Goal: Task Accomplishment & Management: Complete application form

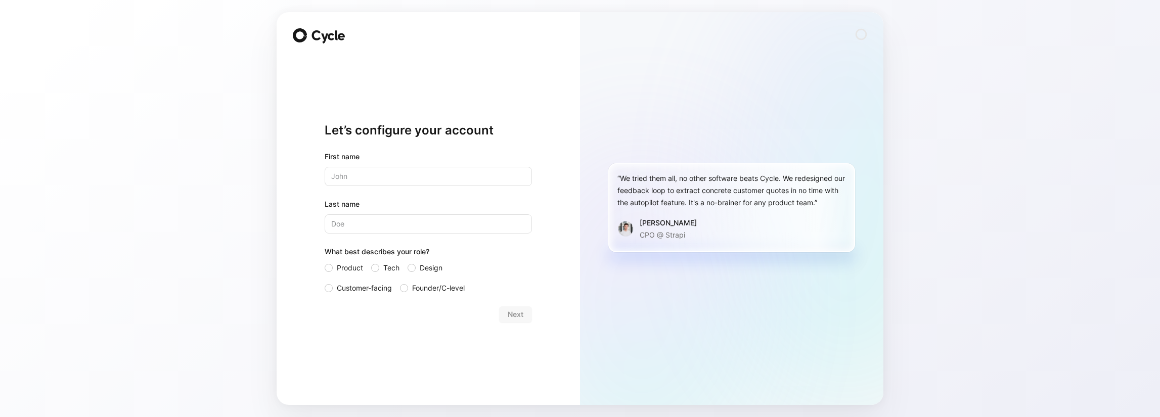
click at [502, 176] on input "text" at bounding box center [428, 176] width 207 height 19
click at [368, 182] on input "text" at bounding box center [428, 176] width 207 height 19
type input "ian"
click at [383, 231] on input "Last name" at bounding box center [428, 223] width 207 height 19
type input "kicrew"
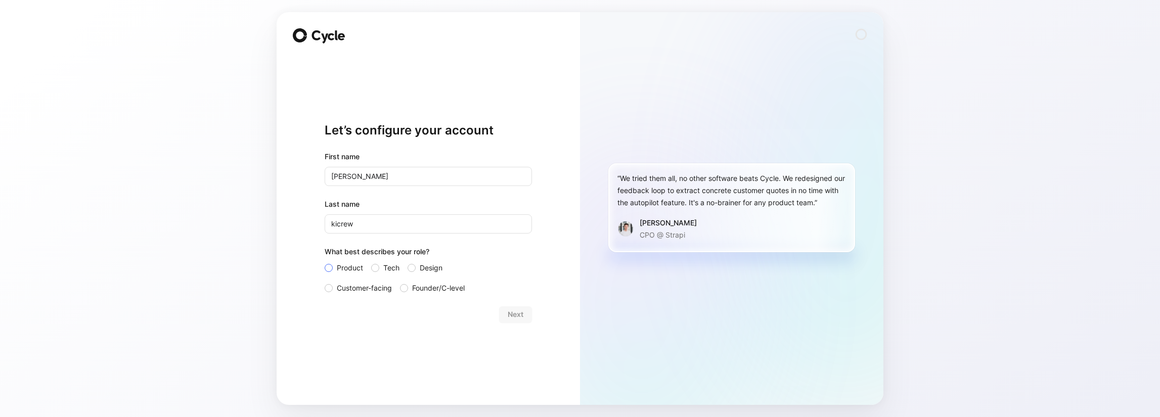
click at [343, 266] on span "Product" at bounding box center [350, 268] width 26 height 12
click at [325, 262] on input "Product" at bounding box center [325, 262] width 0 height 0
click at [511, 312] on span "Next" at bounding box center [516, 314] width 16 height 12
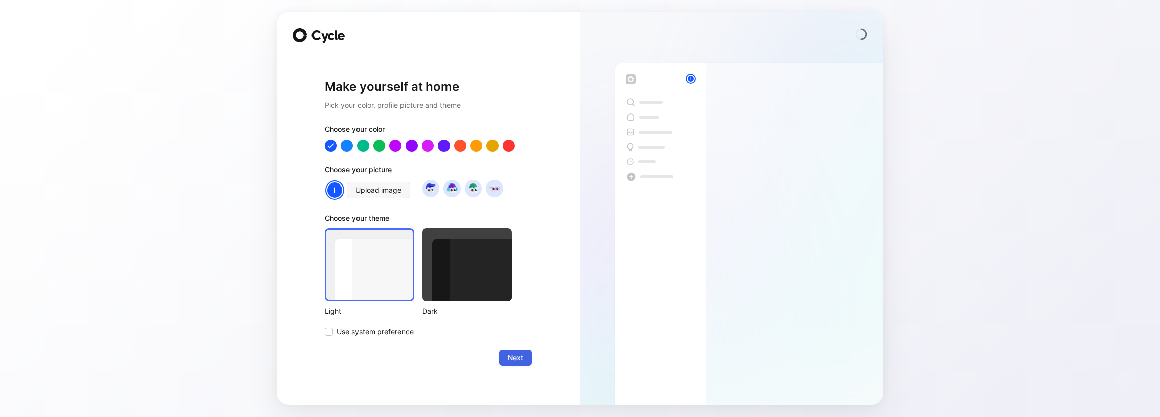
click at [510, 354] on span "Next" at bounding box center [516, 358] width 16 height 12
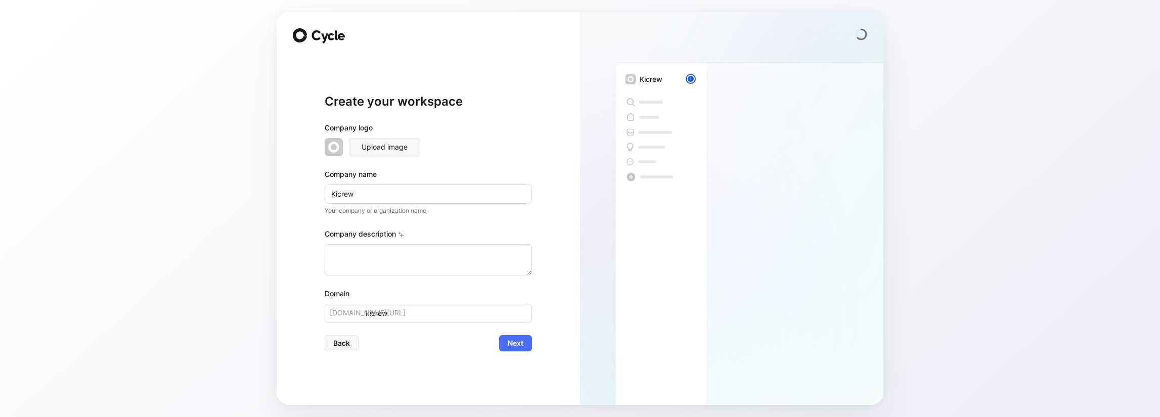
click at [510, 354] on div "Create your workspace Company logo Upload image Company name Kicrew Your compan…" at bounding box center [428, 222] width 207 height 333
click at [509, 344] on span "Next" at bounding box center [516, 343] width 16 height 12
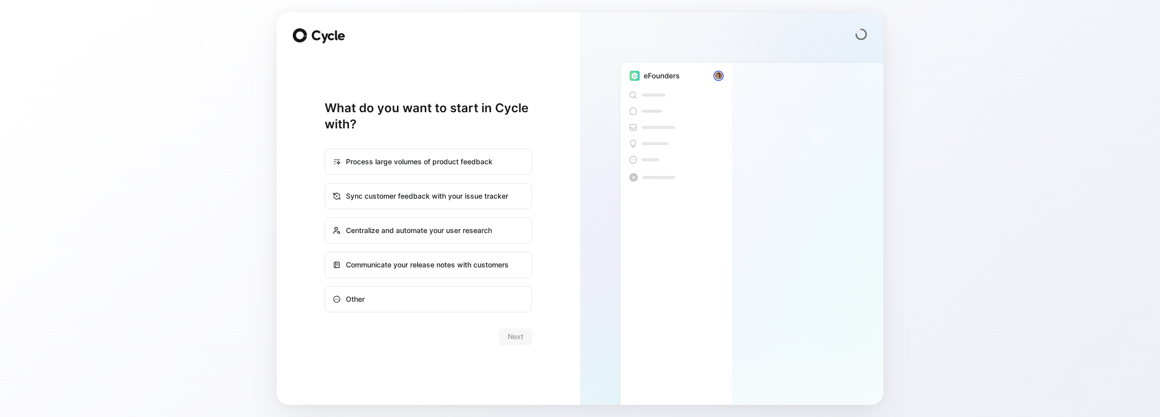
click at [423, 321] on form "Process large volumes of product feedback Sync customer feedback with your issu…" at bounding box center [428, 238] width 207 height 212
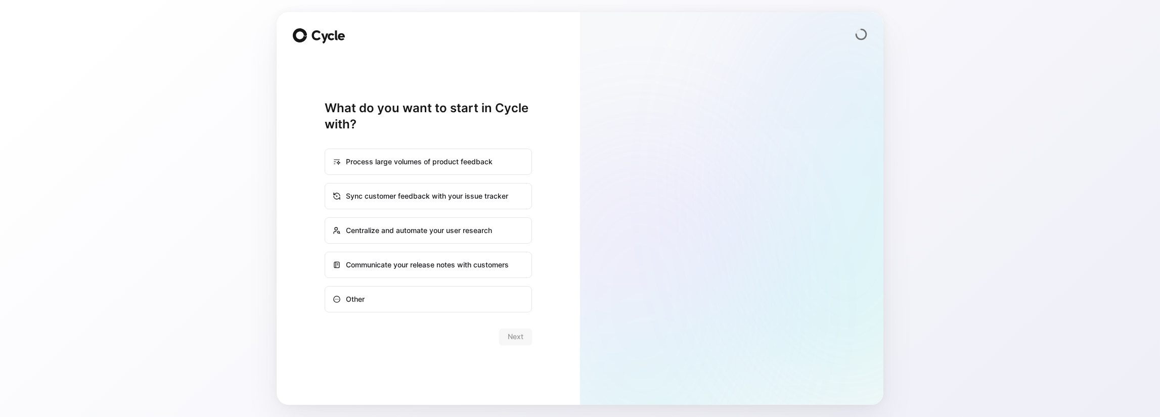
click at [414, 343] on div "Next" at bounding box center [428, 337] width 207 height 16
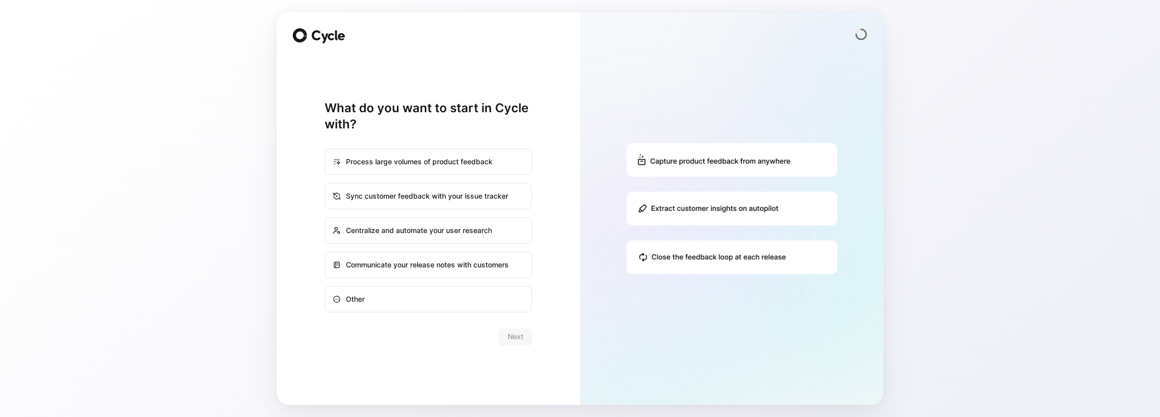
click at [377, 165] on div "Process large volumes of product feedback" at bounding box center [428, 162] width 205 height 24
click at [326, 150] on input "Process large volumes of product feedback" at bounding box center [325, 149] width 1 height 1
radio input "true"
click at [520, 332] on span "Next" at bounding box center [516, 337] width 16 height 12
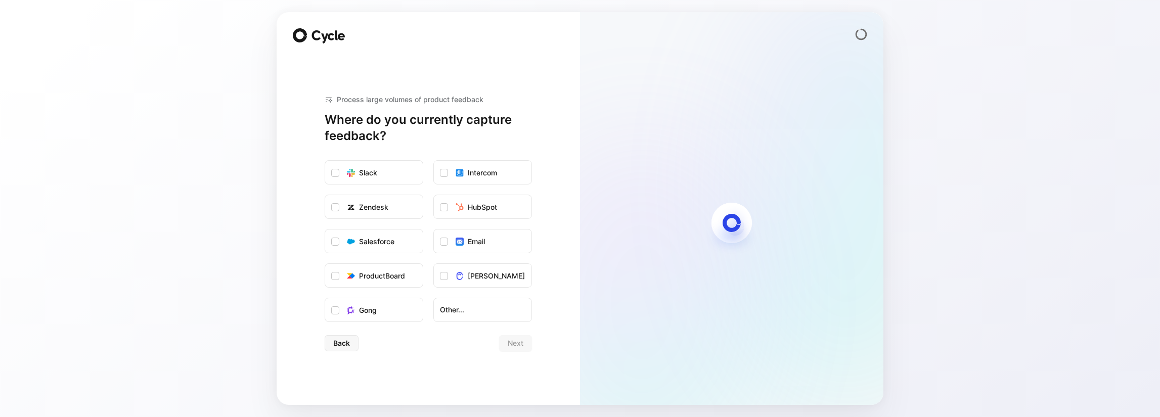
click at [448, 372] on div "Process large volumes of product feedback Where do you currently capture feedba…" at bounding box center [428, 222] width 207 height 333
click at [372, 179] on label "Slack" at bounding box center [374, 173] width 98 height 24
click at [325, 161] on input "Slack" at bounding box center [325, 161] width 0 height 0
click at [523, 347] on button "Next" at bounding box center [515, 343] width 33 height 16
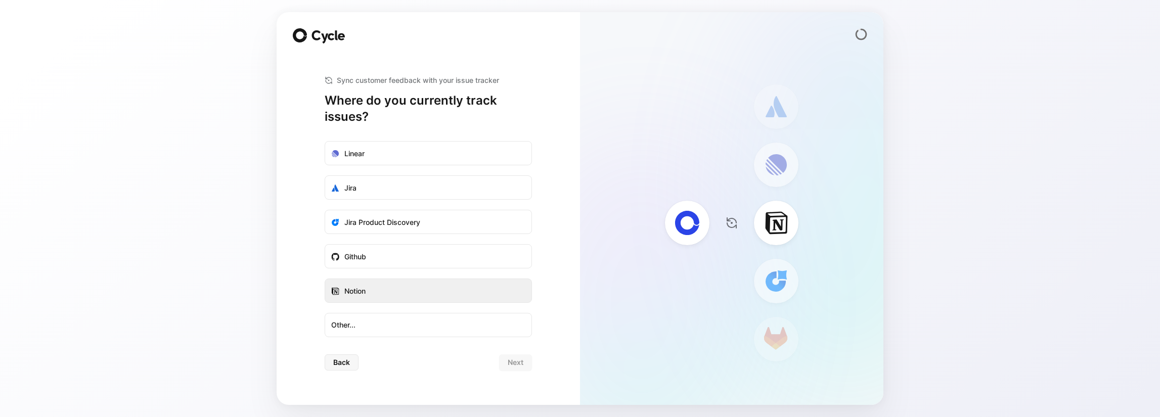
click at [395, 293] on label "Notion" at bounding box center [428, 291] width 206 height 24
click at [325, 279] on input "Notion" at bounding box center [325, 279] width 0 height 0
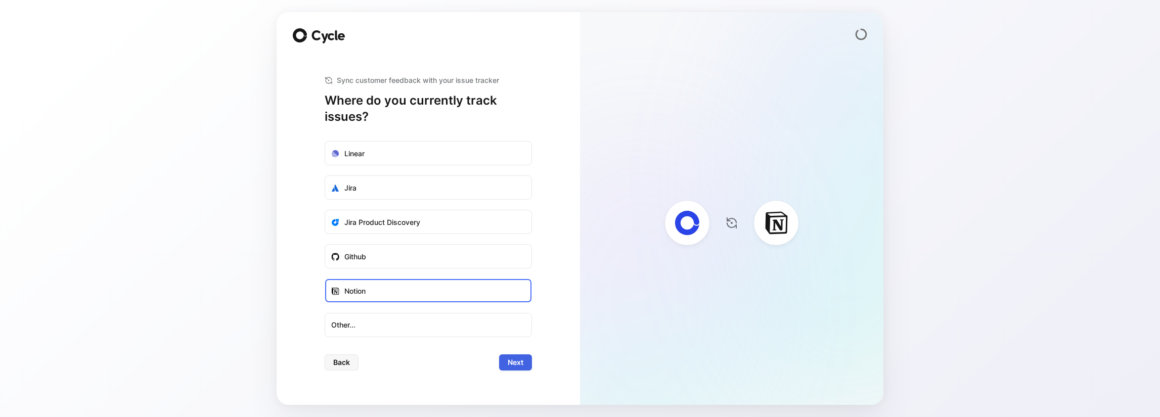
click at [516, 361] on span "Next" at bounding box center [516, 362] width 16 height 12
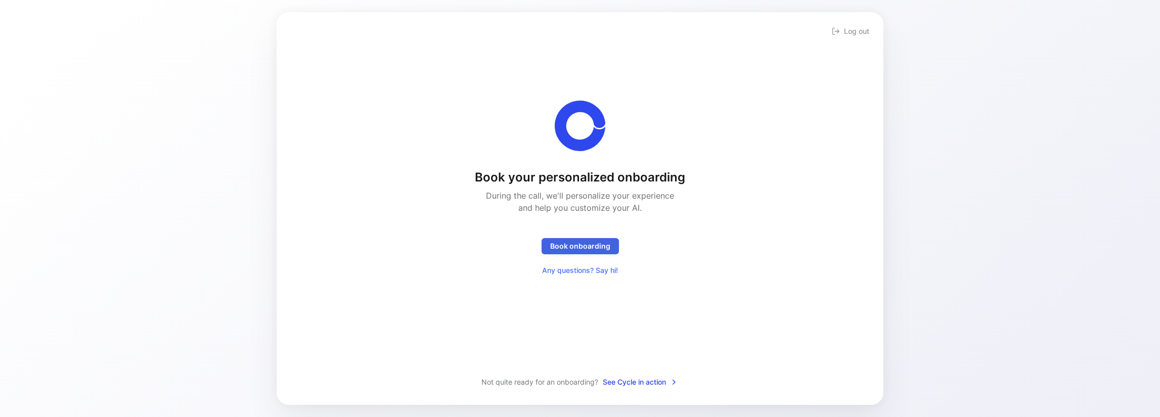
click at [573, 245] on span "Book onboarding" at bounding box center [580, 246] width 60 height 12
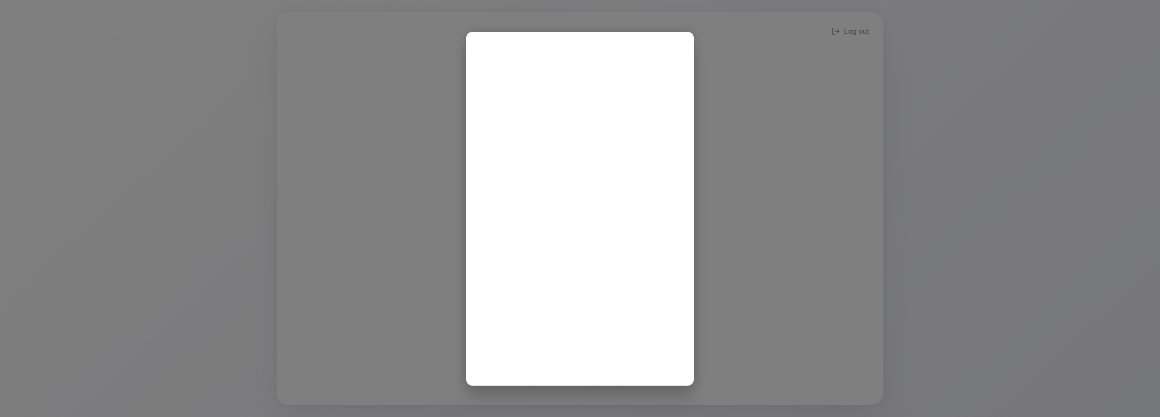
scroll to position [2, 0]
click at [408, 327] on div at bounding box center [580, 208] width 1160 height 417
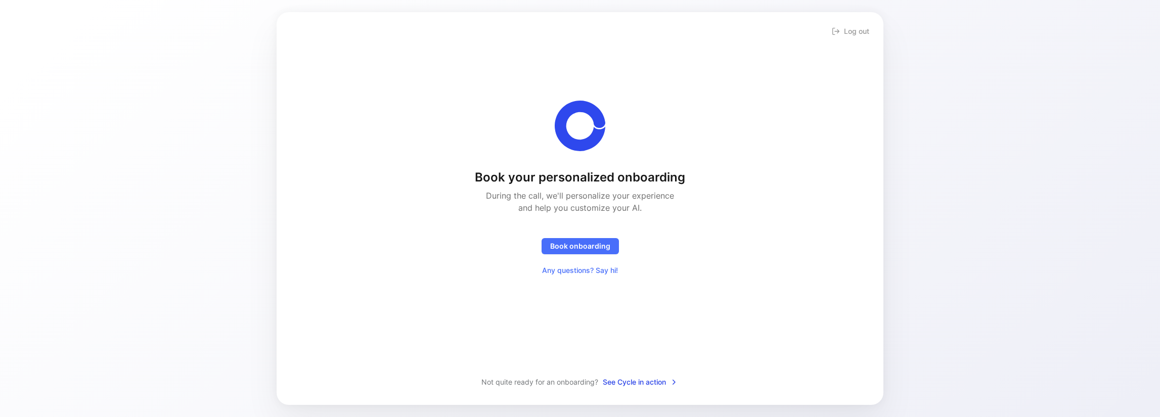
click at [539, 316] on div "Book your personalized onboarding During the call, we'll personalize your exper…" at bounding box center [580, 201] width 574 height 347
click at [589, 275] on span "Any questions? Say hi!" at bounding box center [580, 270] width 76 height 12
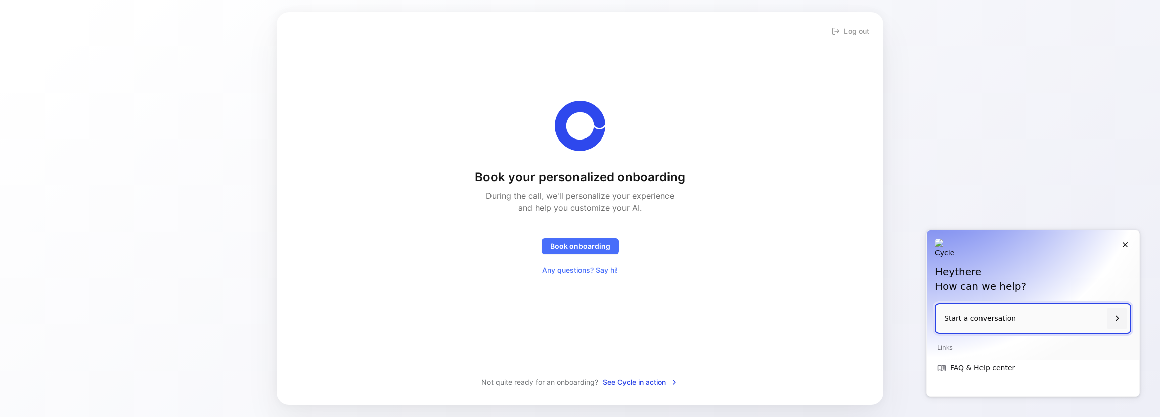
click at [759, 308] on div "Book your personalized onboarding During the call, we'll personalize your exper…" at bounding box center [580, 201] width 574 height 347
click at [1133, 245] on div "Hey there How can we help?" at bounding box center [1033, 267] width 212 height 73
click at [1124, 248] on icon "Close" at bounding box center [1124, 244] width 9 height 9
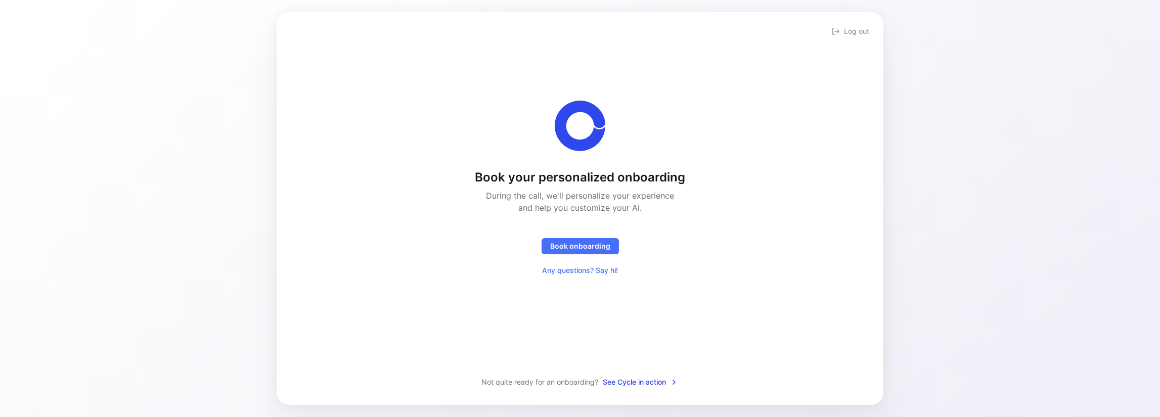
click at [756, 269] on div "Book your personalized onboarding During the call, we'll personalize your exper…" at bounding box center [580, 190] width 574 height 178
click at [844, 37] on button "Log out" at bounding box center [850, 31] width 41 height 14
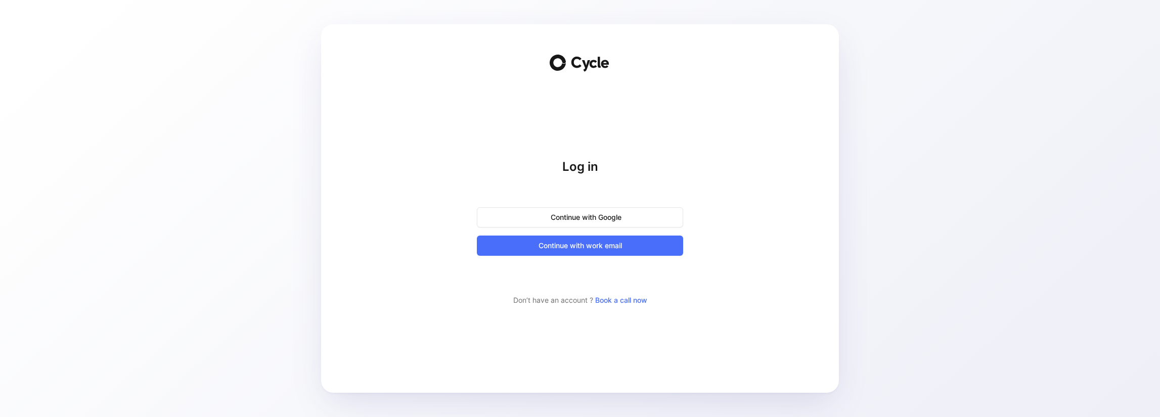
drag, startPoint x: 705, startPoint y: 272, endPoint x: 719, endPoint y: 271, distance: 14.7
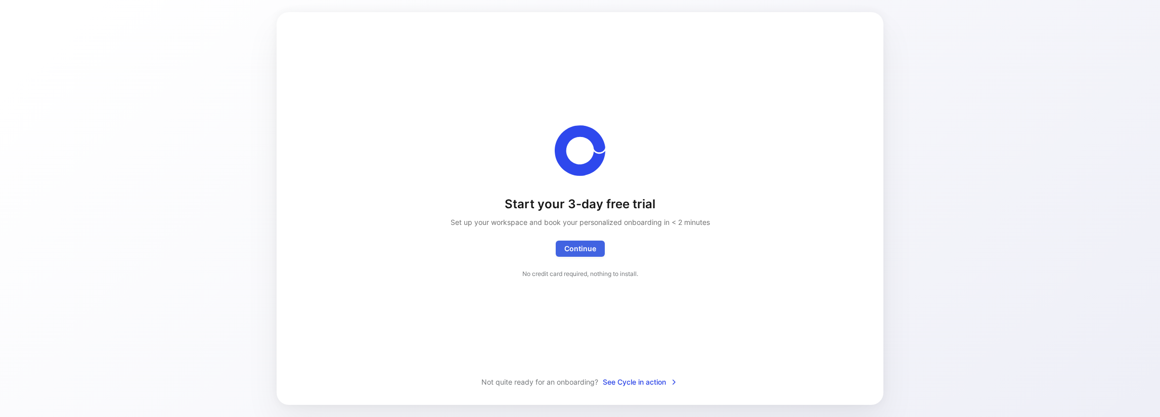
click at [596, 251] on button "Continue Exceptionally, you'll get access to a white glove onboarding as we're …" at bounding box center [580, 249] width 49 height 16
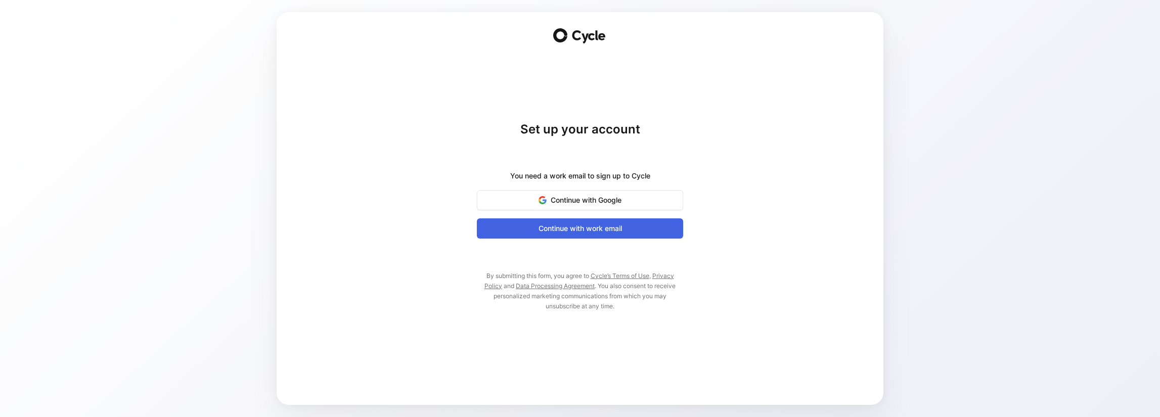
click at [603, 229] on span "Continue with work email" at bounding box center [579, 228] width 181 height 12
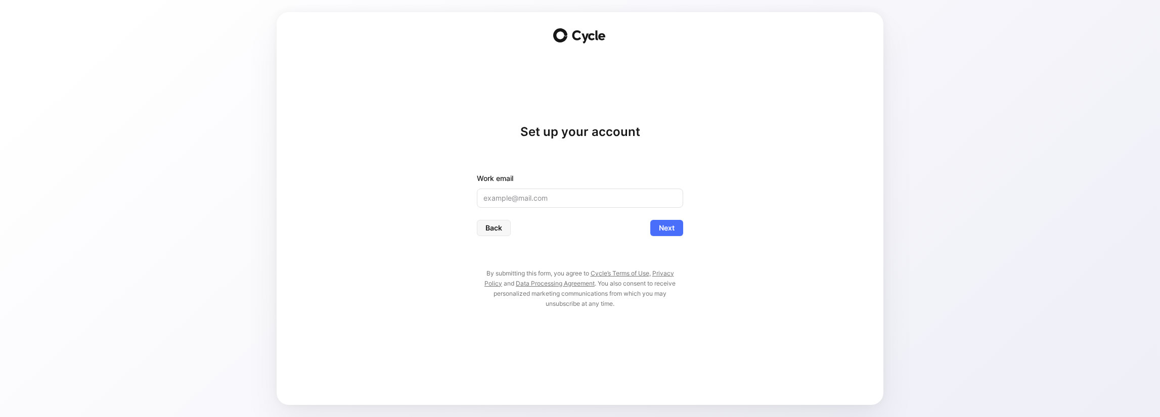
click at [599, 195] on input "email" at bounding box center [580, 198] width 206 height 19
type input "admin@kicrew.jp"
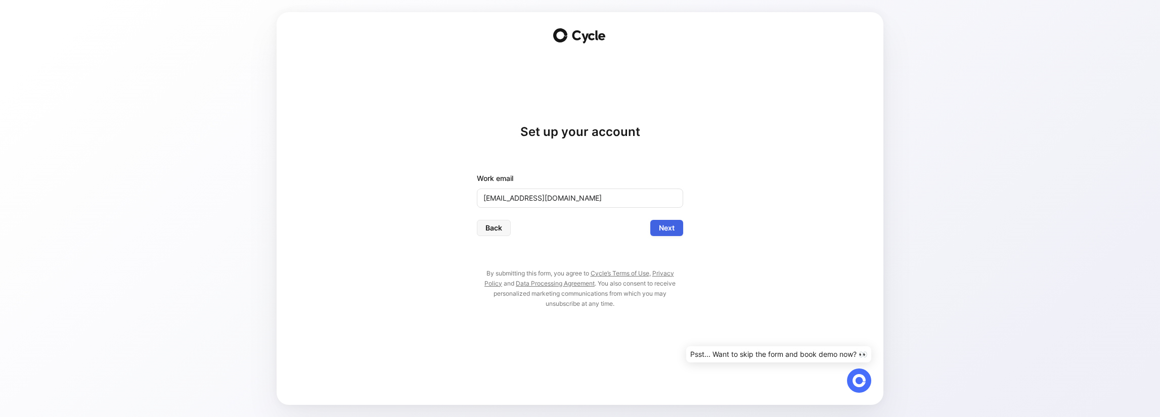
click at [668, 232] on span "Next" at bounding box center [667, 228] width 16 height 12
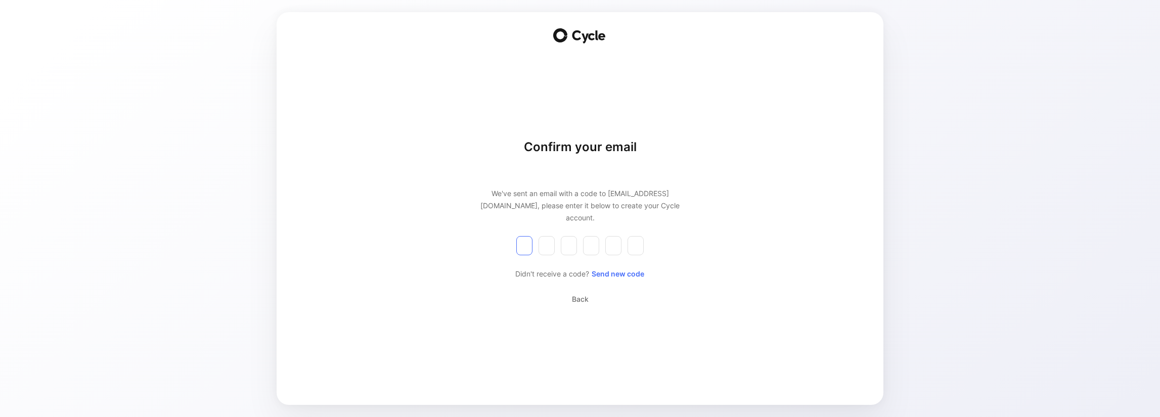
click at [525, 241] on input "number" at bounding box center [524, 245] width 16 height 19
type input "5"
type input "3"
type input "7"
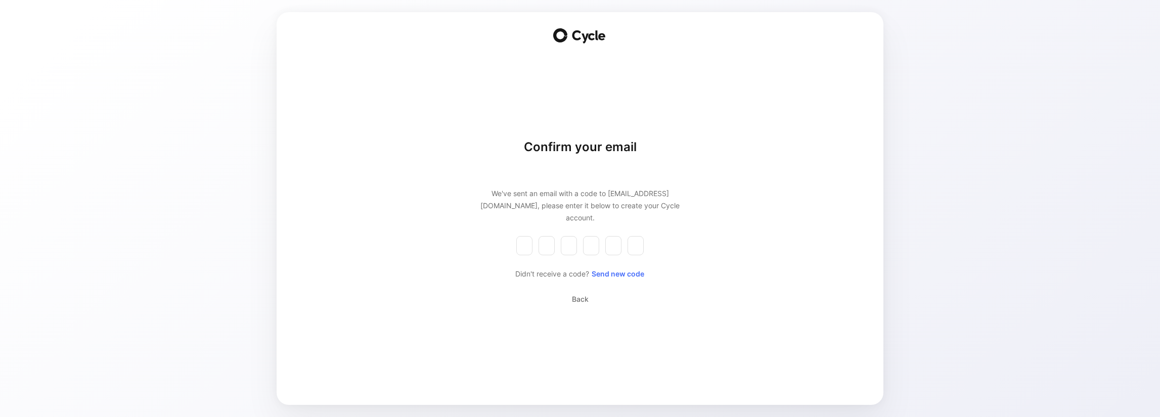
type input "4"
type input "3"
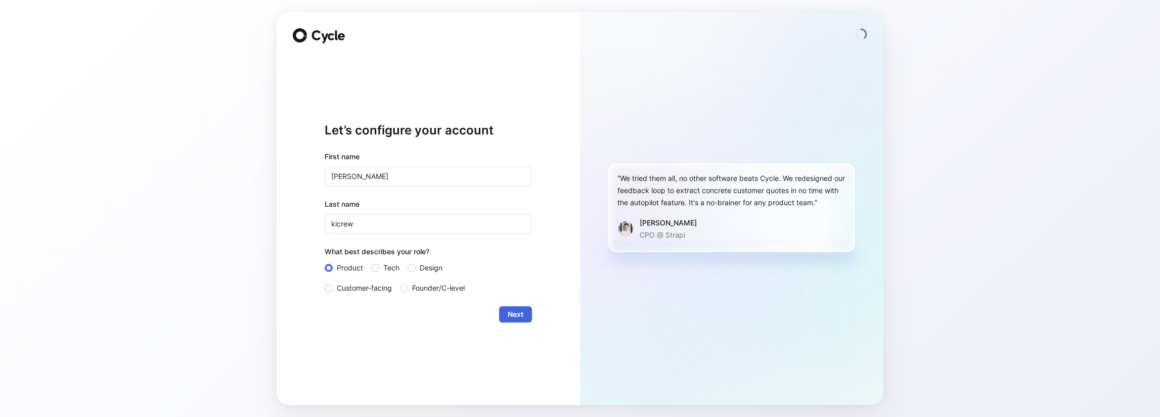
click at [506, 309] on button "Next" at bounding box center [515, 314] width 33 height 16
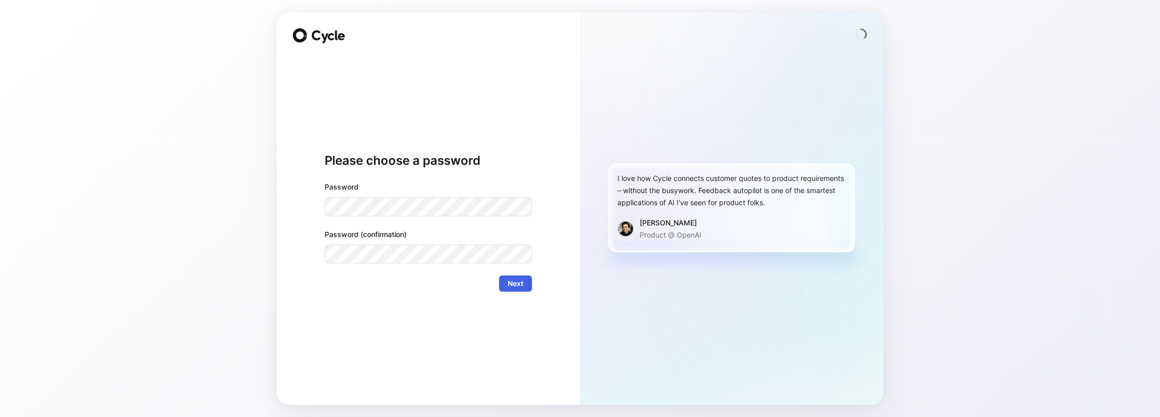
click at [517, 286] on span "Next" at bounding box center [516, 284] width 16 height 12
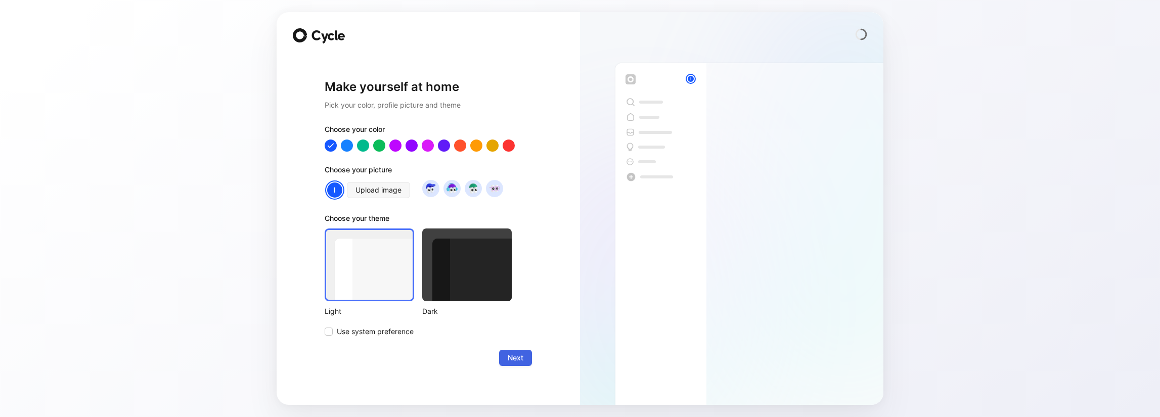
click at [522, 355] on span "Next" at bounding box center [516, 358] width 16 height 12
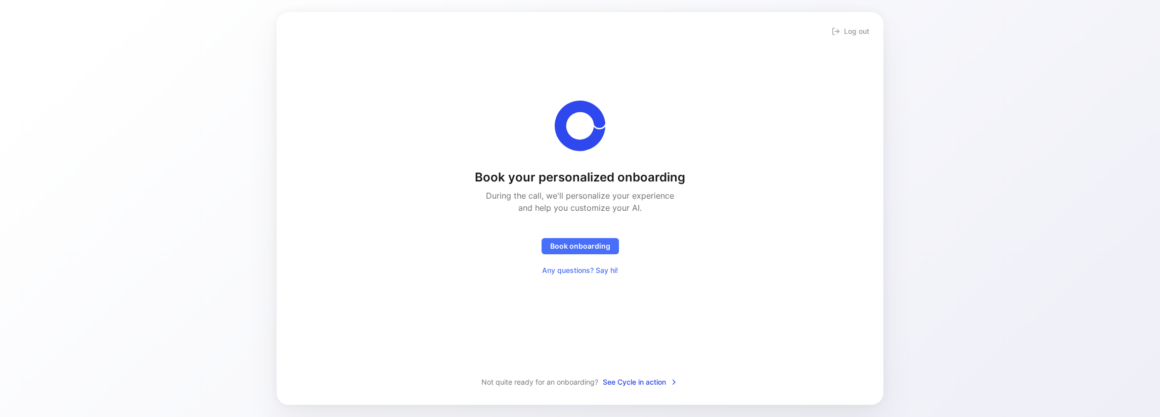
click at [593, 372] on div "Book your personalized onboarding During the call, we'll personalize your exper…" at bounding box center [580, 201] width 574 height 347
click at [582, 242] on span "Book onboarding" at bounding box center [580, 246] width 60 height 12
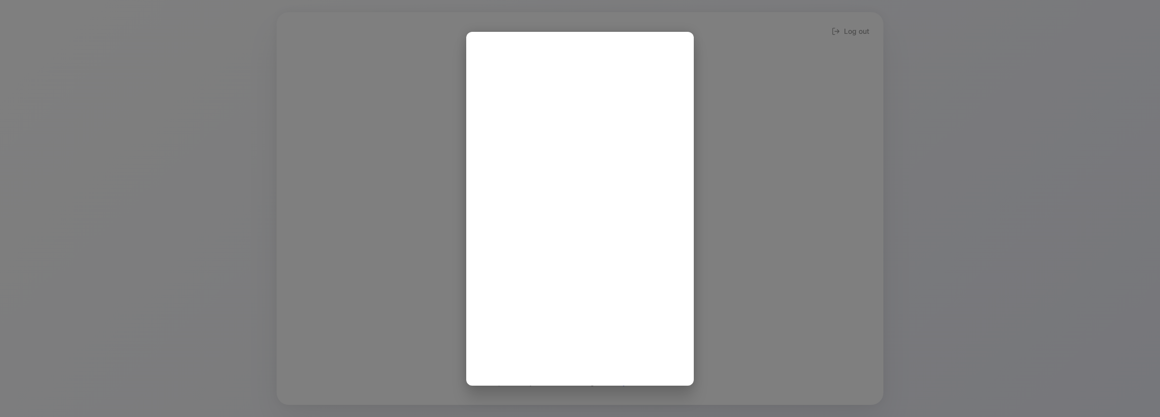
scroll to position [2, 0]
click at [744, 303] on div at bounding box center [580, 208] width 1160 height 417
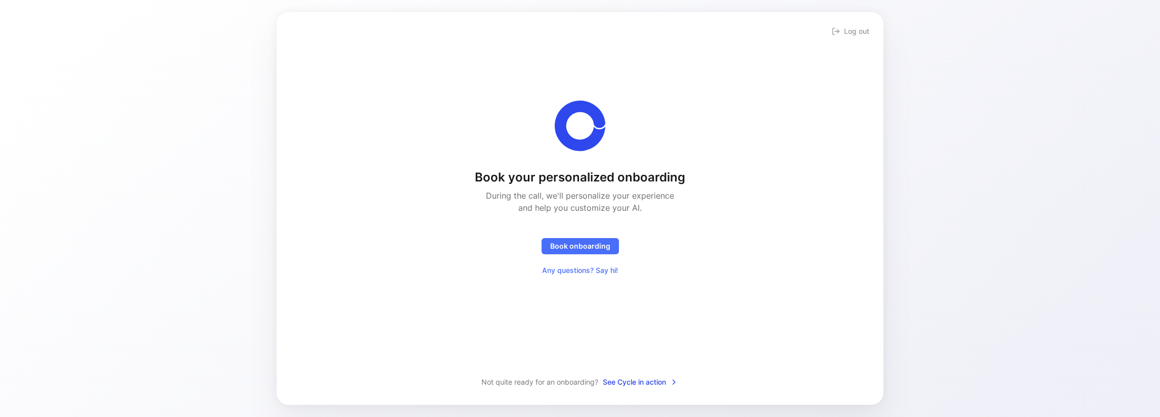
click at [744, 303] on div "Book your personalized onboarding During the call, we'll personalize your exper…" at bounding box center [580, 201] width 574 height 347
click at [665, 324] on div "Book your personalized onboarding During the call, we'll personalize your exper…" at bounding box center [580, 201] width 574 height 347
click at [597, 272] on span "Any questions? Say hi!" at bounding box center [580, 270] width 76 height 12
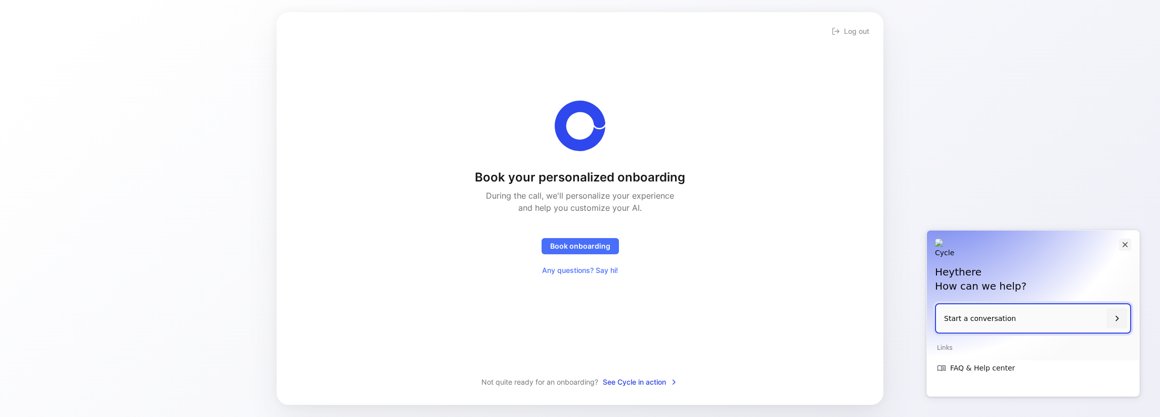
click at [1129, 245] on icon "Close" at bounding box center [1124, 244] width 9 height 9
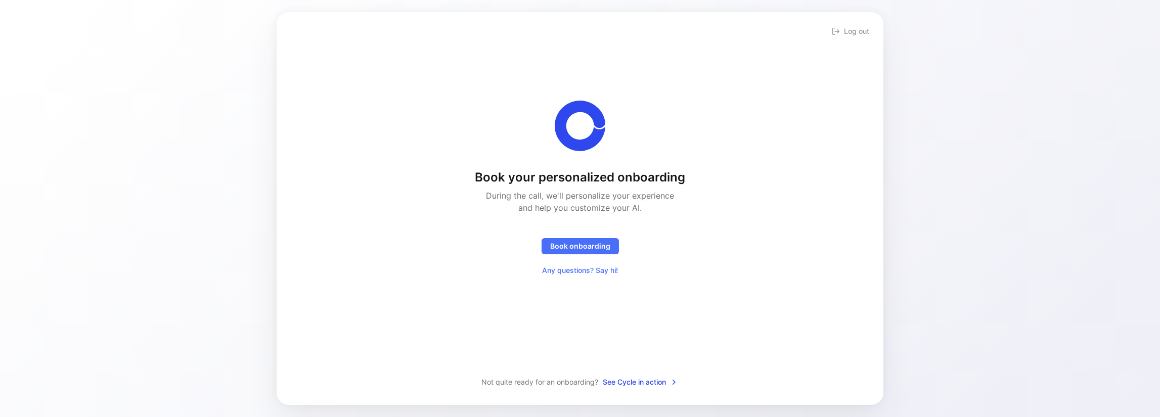
click at [703, 327] on div "Book your personalized onboarding During the call, we'll personalize your exper…" at bounding box center [580, 201] width 574 height 347
click at [563, 383] on span "Not quite ready for an onboarding?" at bounding box center [539, 382] width 117 height 12
click at [617, 382] on span "See Cycle in action" at bounding box center [640, 382] width 75 height 12
